Goal: Complete application form: Complete application form

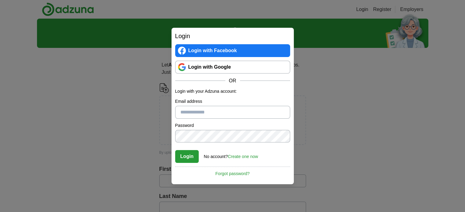
click at [210, 114] on input "Email address" at bounding box center [232, 112] width 115 height 13
click at [280, 146] on form "Login with your Adzuna account: Email address Password Confirm password Login N…" at bounding box center [232, 125] width 115 height 75
click at [242, 159] on link "Create one now" at bounding box center [243, 156] width 30 height 5
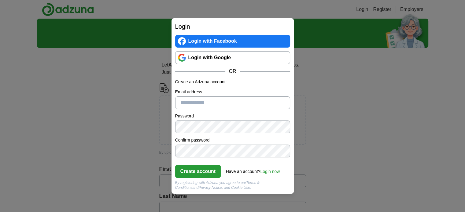
click at [206, 103] on input "Email address" at bounding box center [232, 103] width 115 height 13
type input "**********"
click at [204, 174] on button "Create account" at bounding box center [198, 171] width 46 height 13
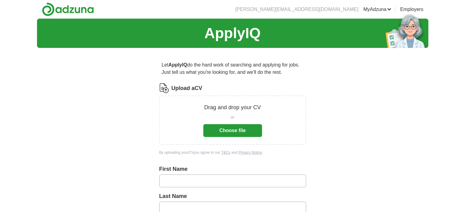
click at [239, 129] on button "Choose file" at bounding box center [232, 130] width 59 height 13
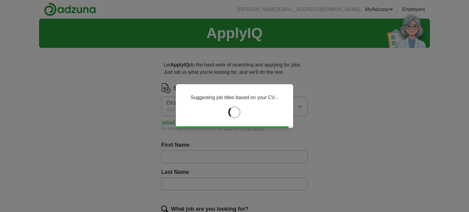
type input "*****"
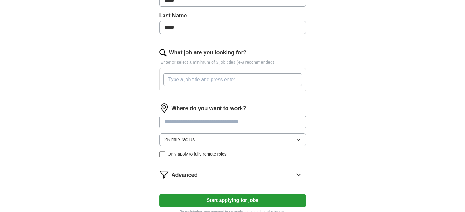
scroll to position [158, 0]
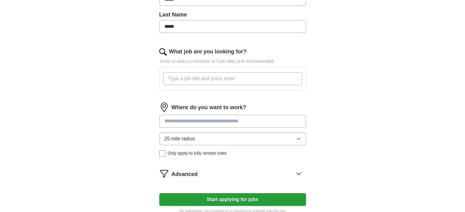
click at [214, 80] on input "What job are you looking for?" at bounding box center [232, 78] width 139 height 13
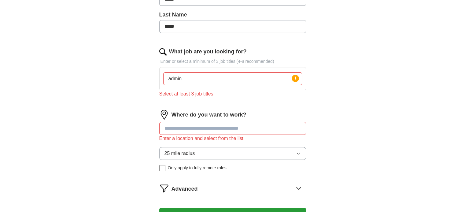
click at [214, 80] on input "admin" at bounding box center [232, 78] width 139 height 13
type input "administrator"
click at [299, 77] on icon at bounding box center [295, 78] width 9 height 9
click at [294, 78] on icon at bounding box center [294, 79] width 1 height 4
click at [264, 80] on input "administrator" at bounding box center [232, 78] width 139 height 13
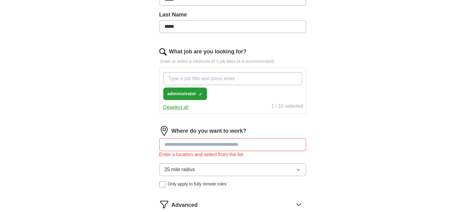
click at [252, 143] on div "Where do you want to work? Enter a location and select from the list 25 mile ra…" at bounding box center [232, 159] width 147 height 66
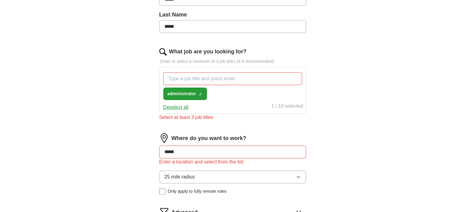
type input "******"
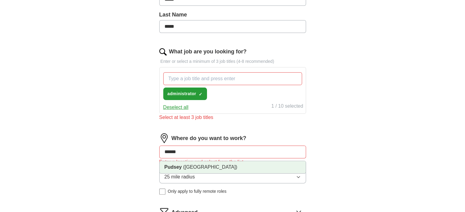
click at [236, 166] on li "Pudsey ([GEOGRAPHIC_DATA])" at bounding box center [232, 167] width 146 height 12
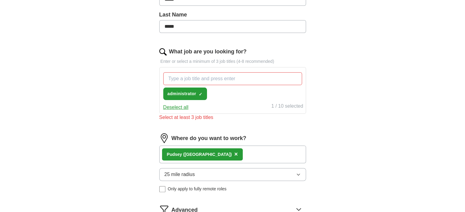
click at [237, 171] on button "25 mile radius" at bounding box center [232, 174] width 147 height 13
click at [225, 210] on div "10 mile radius" at bounding box center [232, 213] width 136 height 7
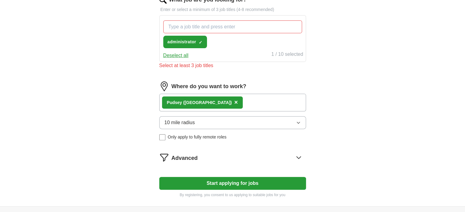
scroll to position [226, 0]
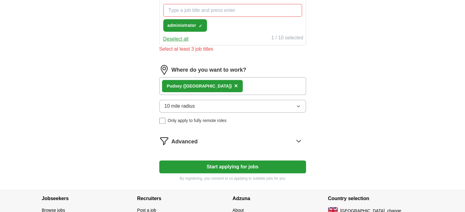
click at [177, 120] on span "Only apply to fully remote roles" at bounding box center [197, 121] width 59 height 6
click at [203, 140] on div "Advanced" at bounding box center [238, 141] width 134 height 10
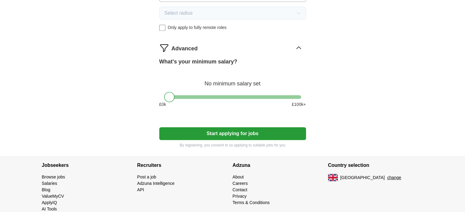
scroll to position [321, 0]
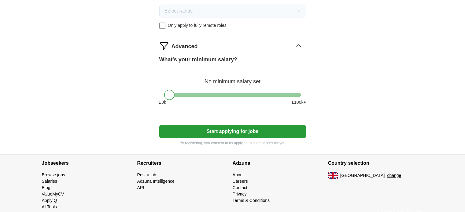
click at [278, 127] on button "Start applying for jobs" at bounding box center [232, 131] width 147 height 13
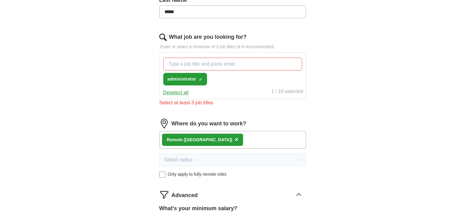
scroll to position [172, 0]
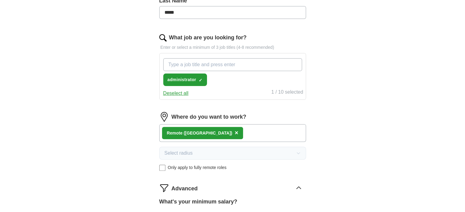
click at [224, 67] on input "What job are you looking for?" at bounding box center [232, 64] width 139 height 13
type input "a"
type input "coordinator"
click at [224, 67] on input "coordinator" at bounding box center [232, 64] width 139 height 13
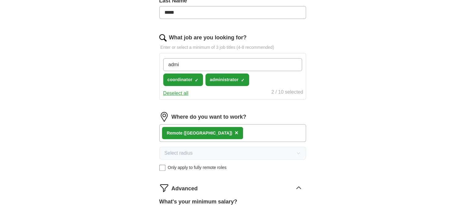
type input "admin"
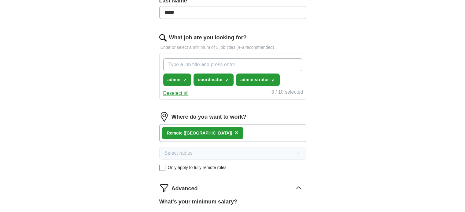
scroll to position [347, 0]
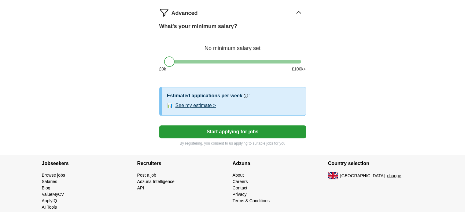
click at [256, 129] on button "Start applying for jobs" at bounding box center [232, 132] width 147 height 13
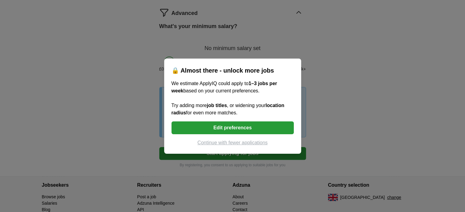
click at [250, 126] on button "Edit preferences" at bounding box center [232, 128] width 122 height 13
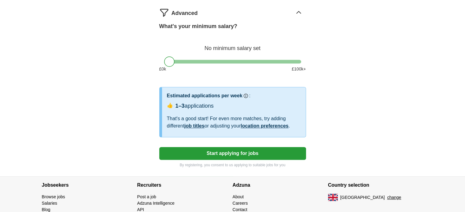
click at [263, 123] on link "location preferences" at bounding box center [264, 125] width 48 height 5
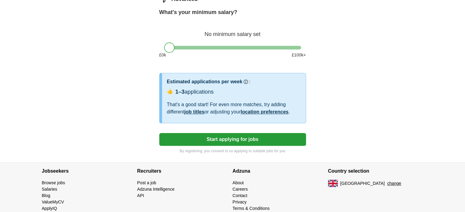
scroll to position [378, 0]
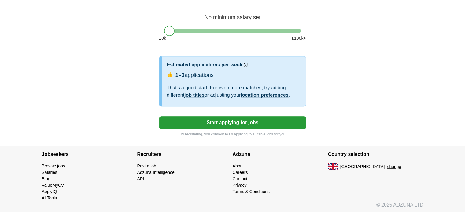
click at [266, 121] on button "Start applying for jobs" at bounding box center [232, 122] width 147 height 13
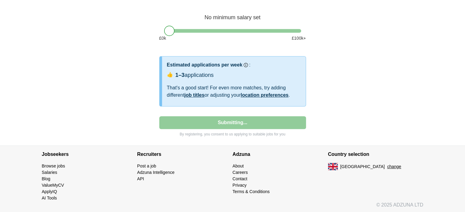
select select "**"
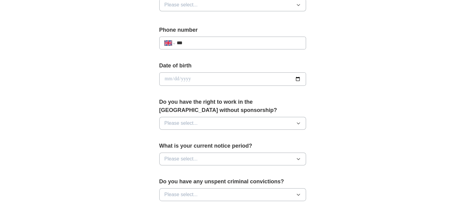
scroll to position [270, 0]
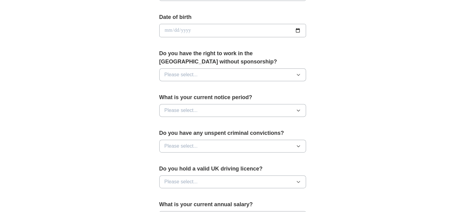
click at [226, 70] on button "Please select..." at bounding box center [232, 74] width 147 height 13
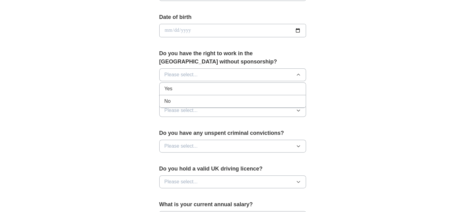
click at [219, 85] on div "Yes" at bounding box center [232, 88] width 136 height 7
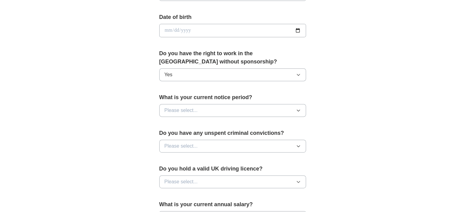
click at [216, 108] on button "Please select..." at bounding box center [232, 110] width 147 height 13
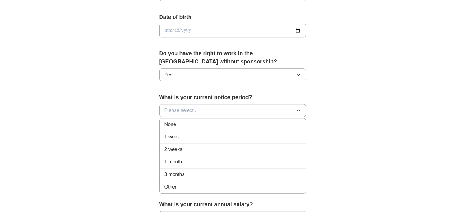
click at [209, 133] on div "1 week" at bounding box center [232, 136] width 136 height 7
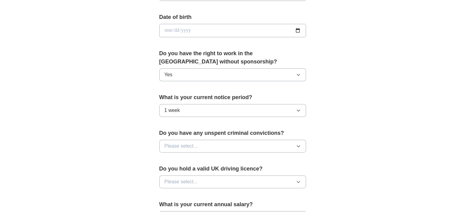
click at [210, 143] on button "Please select..." at bounding box center [232, 146] width 147 height 13
click at [194, 169] on div "No" at bounding box center [232, 172] width 136 height 7
click at [194, 178] on span "Please select..." at bounding box center [180, 181] width 33 height 7
click at [187, 195] on div "Yes" at bounding box center [232, 195] width 136 height 7
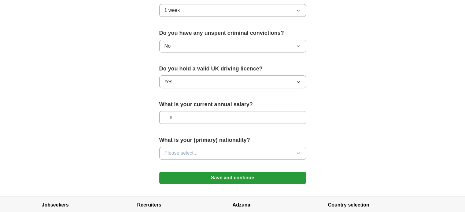
scroll to position [377, 0]
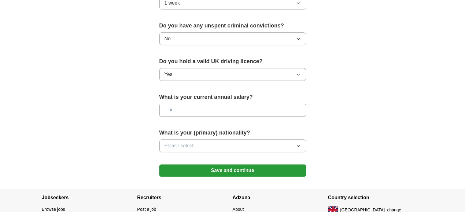
click at [272, 141] on button "Please select..." at bounding box center [232, 146] width 147 height 13
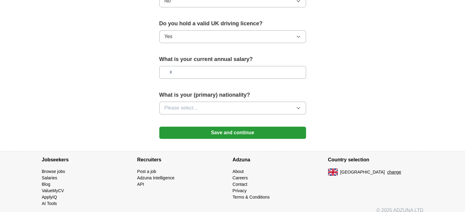
scroll to position [420, 0]
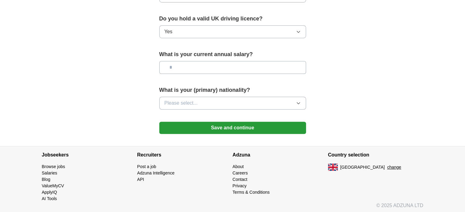
click at [290, 102] on button "Please select..." at bounding box center [232, 103] width 147 height 13
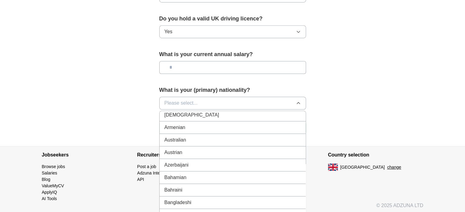
scroll to position [0, 0]
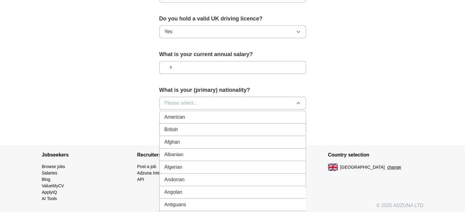
click at [270, 126] on div "British" at bounding box center [232, 129] width 136 height 7
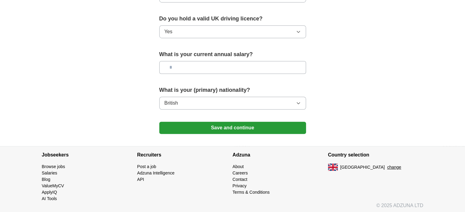
click at [271, 128] on button "Save and continue" at bounding box center [232, 128] width 147 height 12
